Goal: Register for event/course

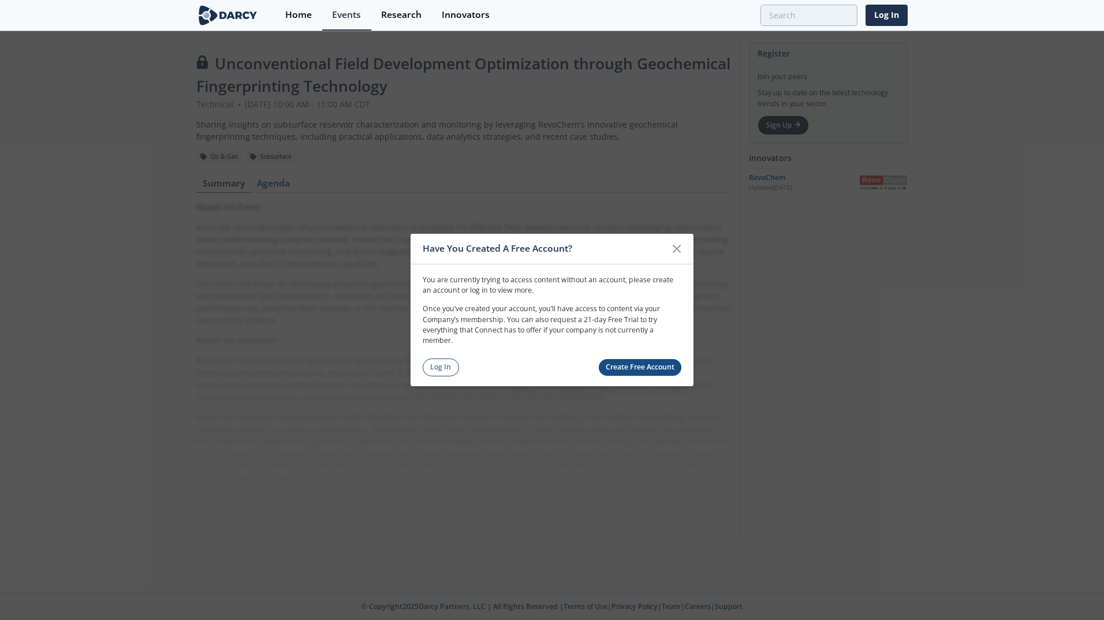
click at [465, 367] on link "Create Free Account" at bounding box center [640, 367] width 83 height 17
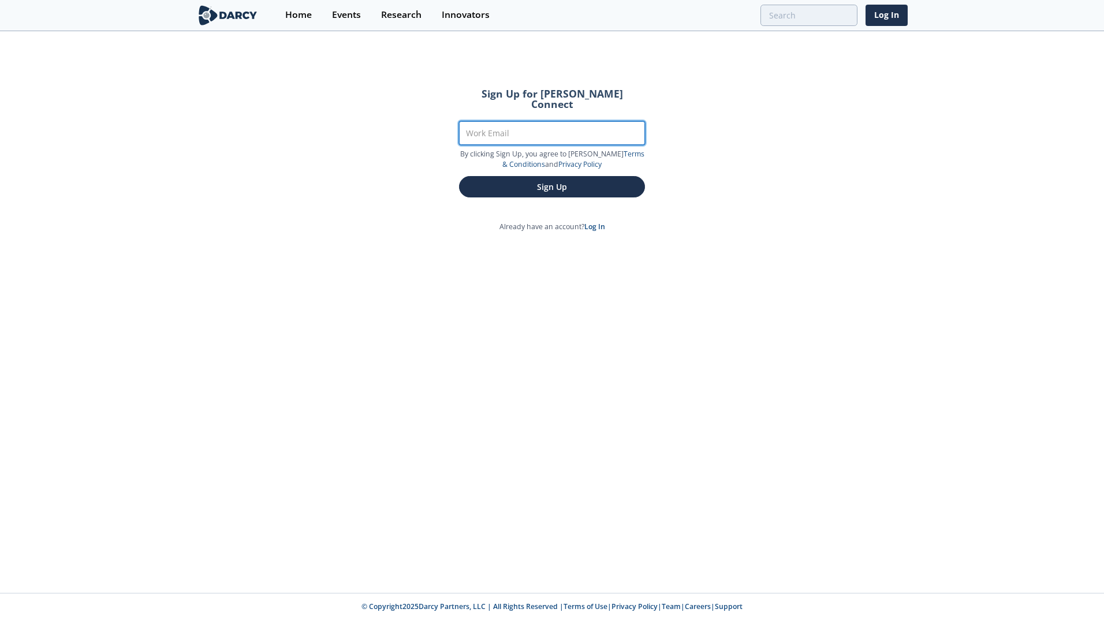
click at [465, 122] on input "Work Email" at bounding box center [552, 133] width 186 height 24
type input "[PERSON_NAME][EMAIL_ADDRESS][DOMAIN_NAME]"
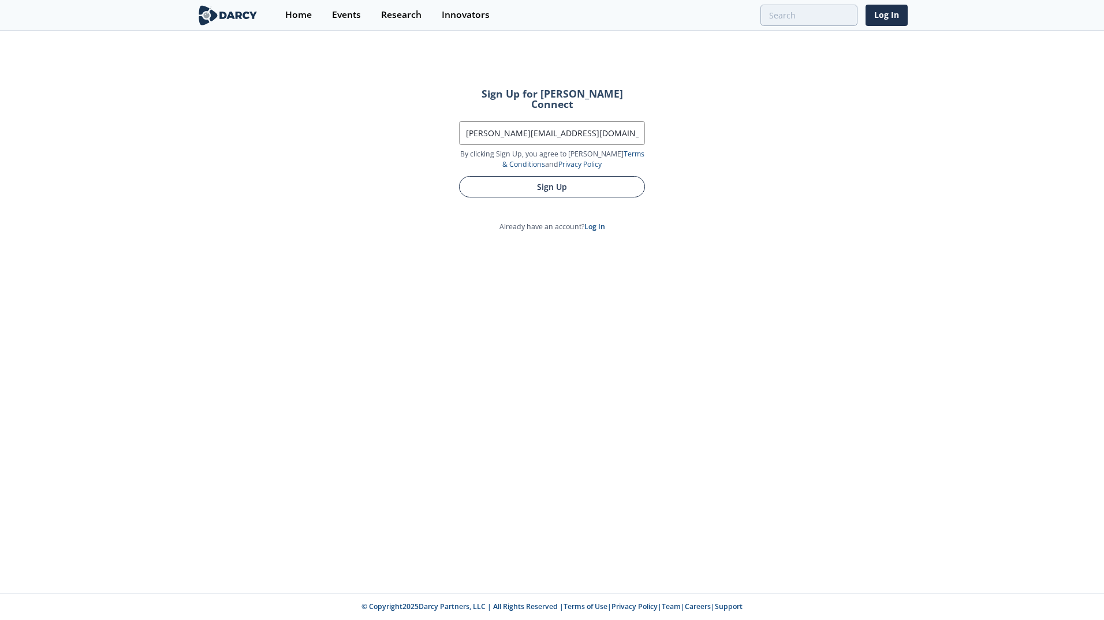
click at [465, 177] on button "Sign Up" at bounding box center [552, 186] width 186 height 21
click at [465, 176] on button "Sign Up" at bounding box center [552, 186] width 186 height 21
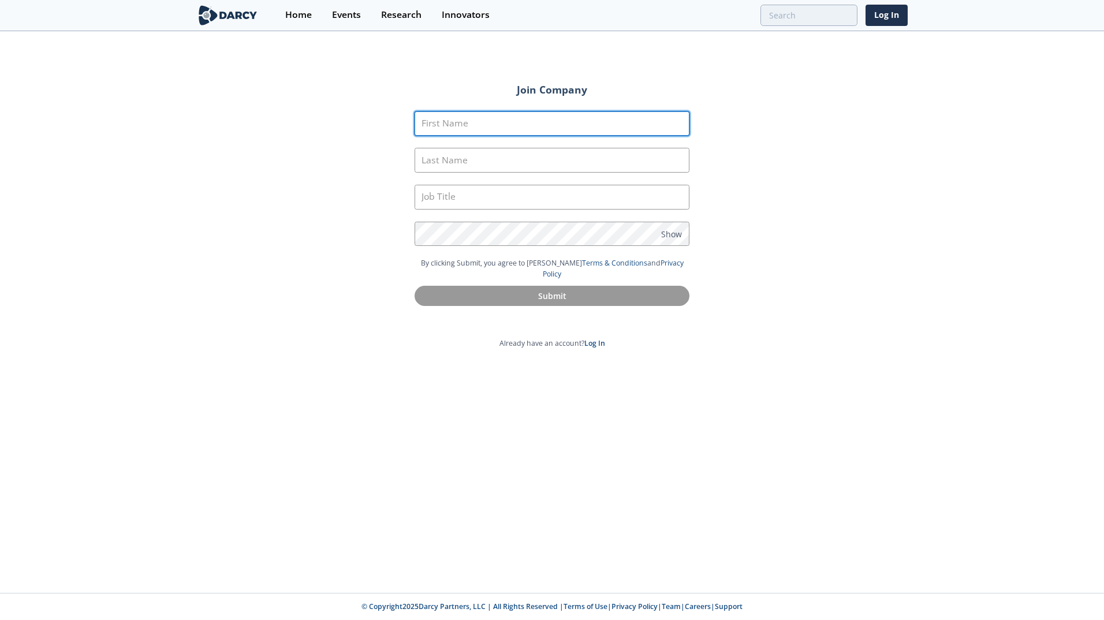
click at [465, 132] on input "First Name" at bounding box center [552, 123] width 275 height 25
type input "[PERSON_NAME]"
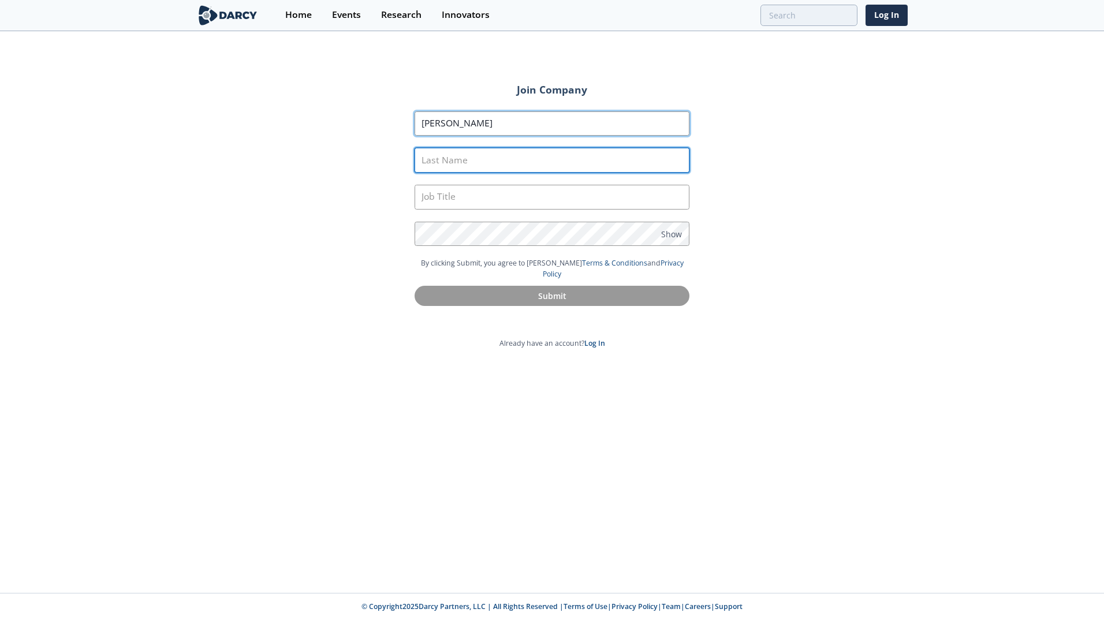
type input "[PERSON_NAME]"
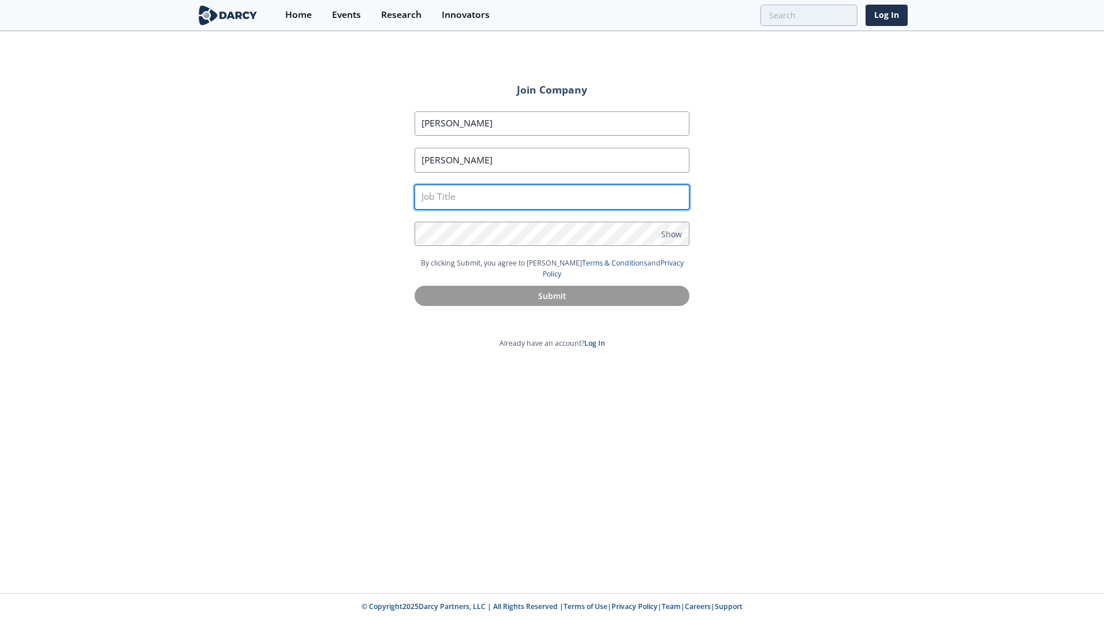
click at [465, 190] on input "text" at bounding box center [552, 197] width 275 height 25
type input "Geologist"
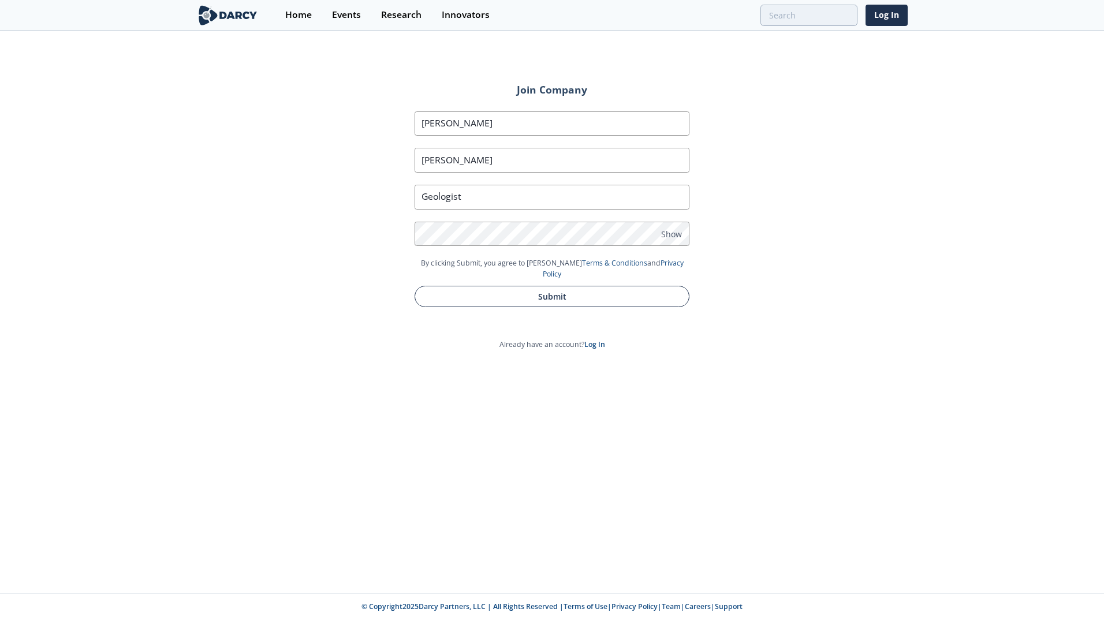
click at [465, 286] on button "Submit" at bounding box center [552, 296] width 275 height 21
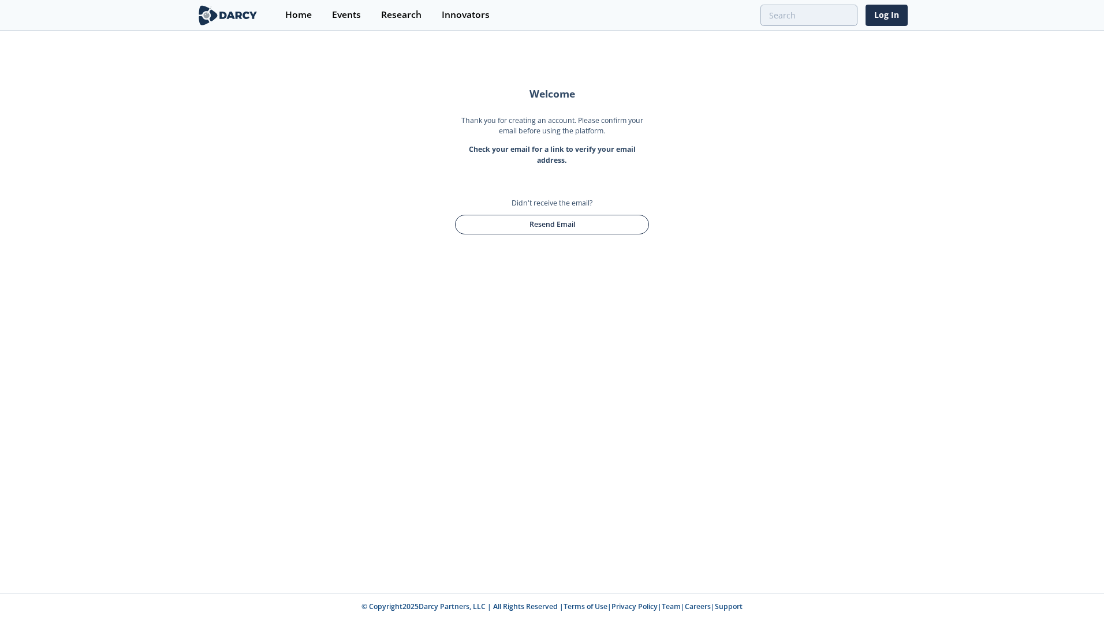
click at [465, 225] on button "Resend Email" at bounding box center [552, 225] width 194 height 20
click at [465, 229] on button "Resend Email" at bounding box center [552, 225] width 194 height 20
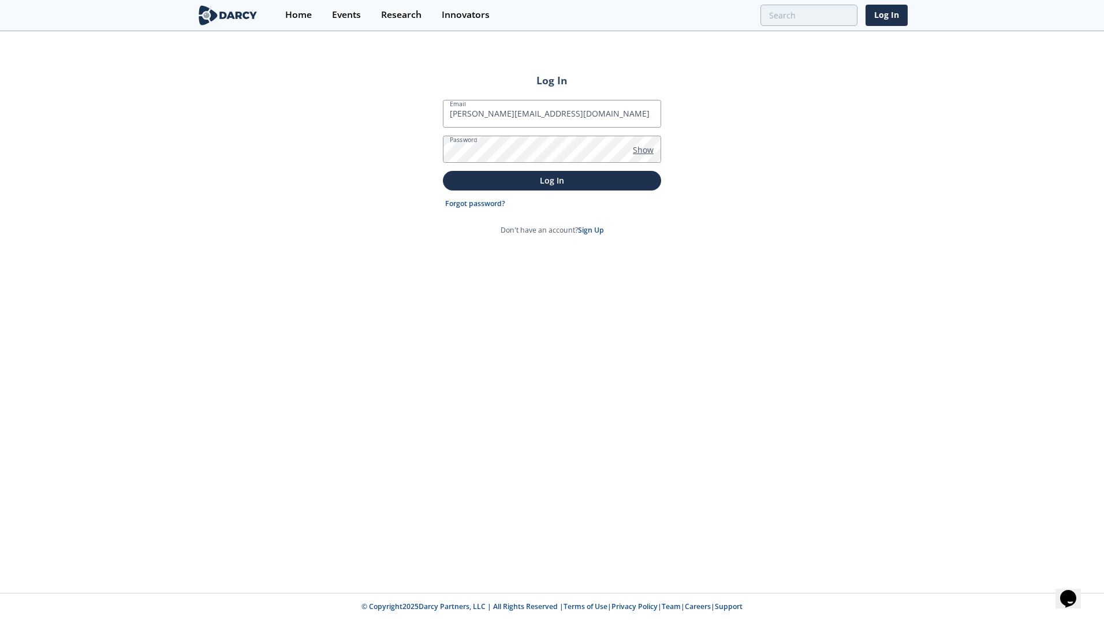
click at [443, 171] on button "Log In" at bounding box center [552, 180] width 218 height 19
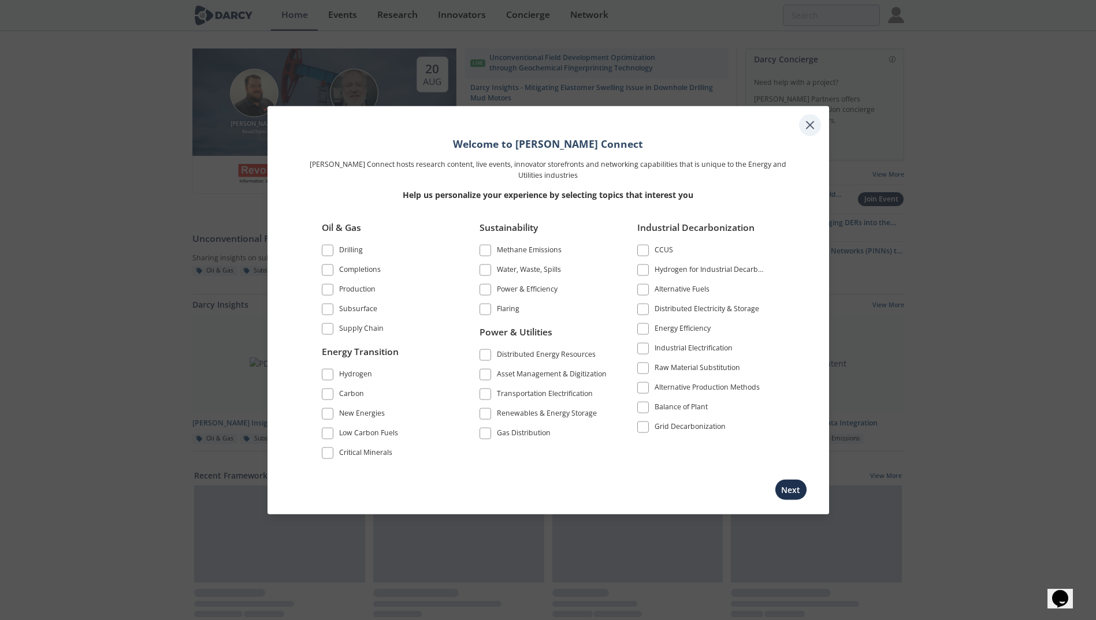
click at [807, 125] on icon at bounding box center [810, 125] width 14 height 14
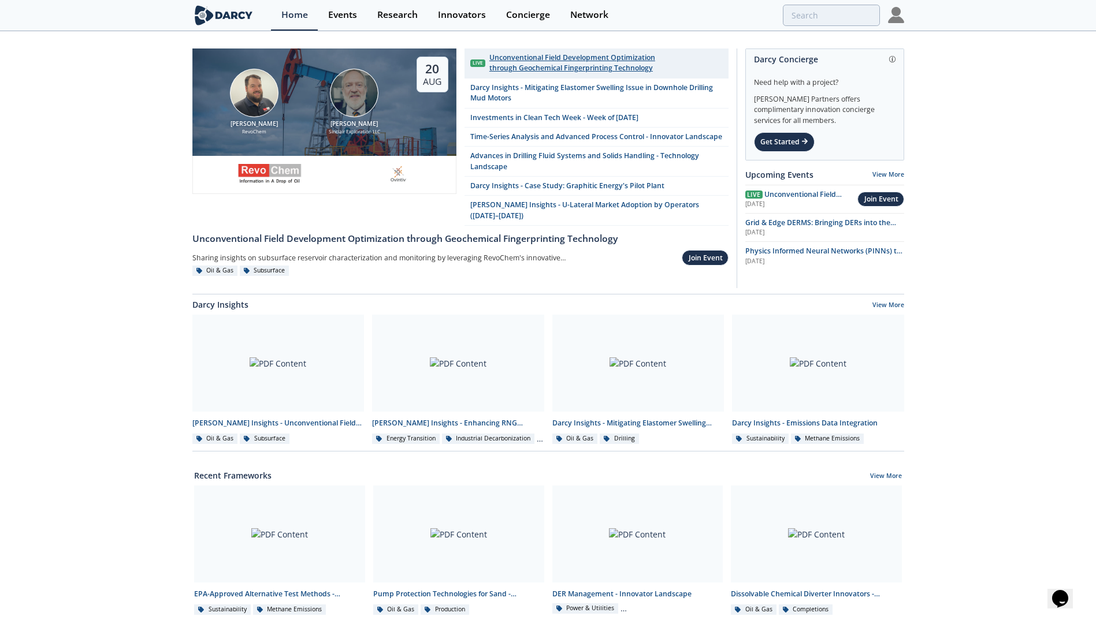
click at [529, 57] on div "Unconventional Field Development Optimization through Geochemical Fingerprintin…" at bounding box center [605, 63] width 233 height 21
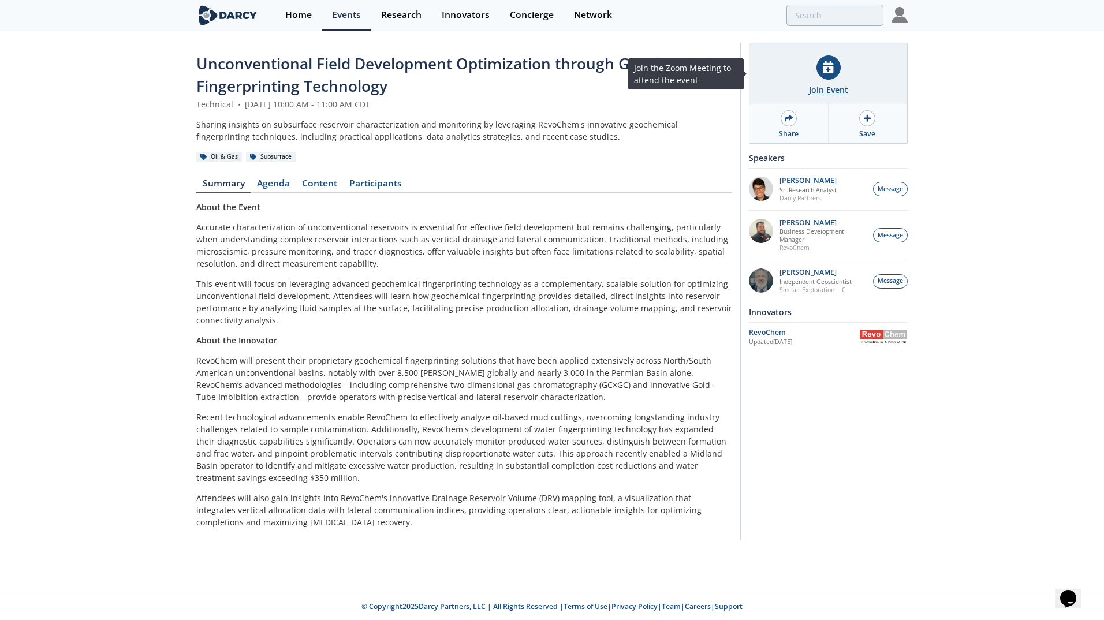
click at [828, 87] on div "Join Event" at bounding box center [828, 90] width 39 height 12
